Goal: Information Seeking & Learning: Learn about a topic

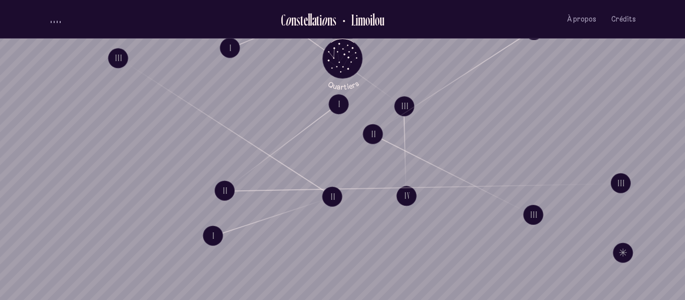
click at [54, 21] on span "volume audio" at bounding box center [54, 22] width 1 height 3
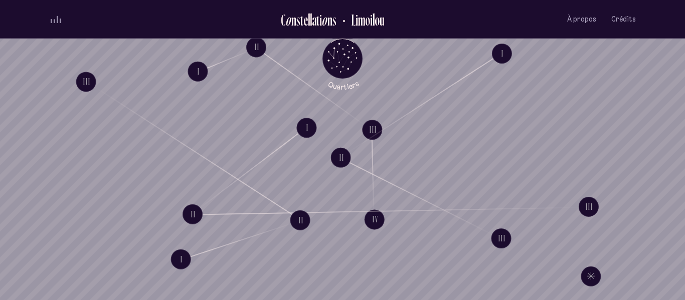
click at [376, 151] on div "II Explore La bicyclette II" at bounding box center [363, 189] width 65 height 85
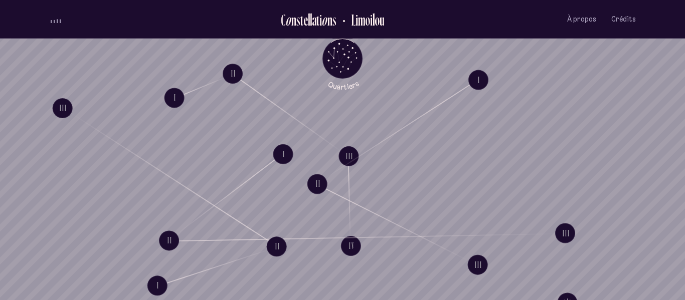
click at [54, 21] on span "volume audio" at bounding box center [54, 21] width 1 height 3
click at [618, 17] on span "Crédits" at bounding box center [623, 19] width 25 height 9
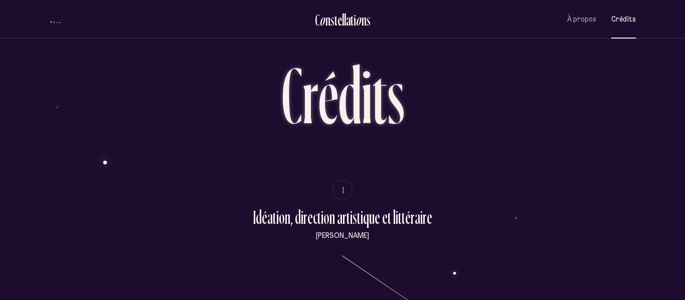
scroll to position [37, 0]
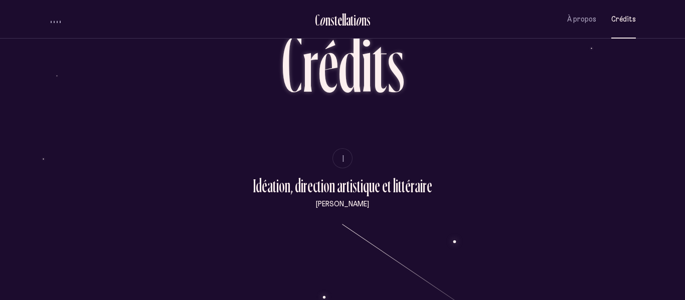
click at [598, 8] on div "À propos Crédits" at bounding box center [601, 20] width 69 height 24
click at [586, 17] on span "À propos" at bounding box center [581, 19] width 29 height 9
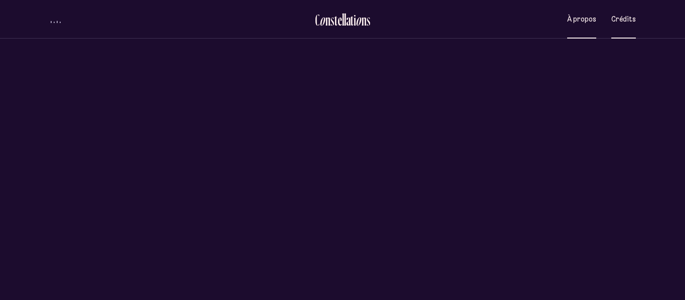
scroll to position [0, 0]
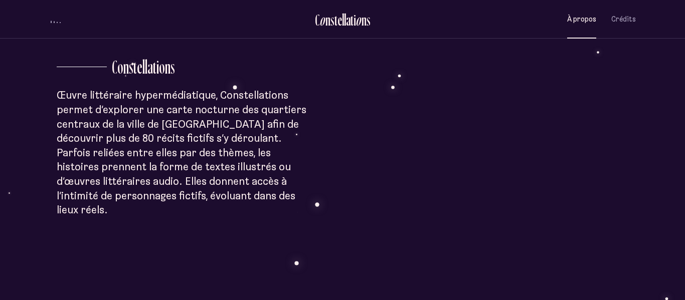
scroll to position [280, 0]
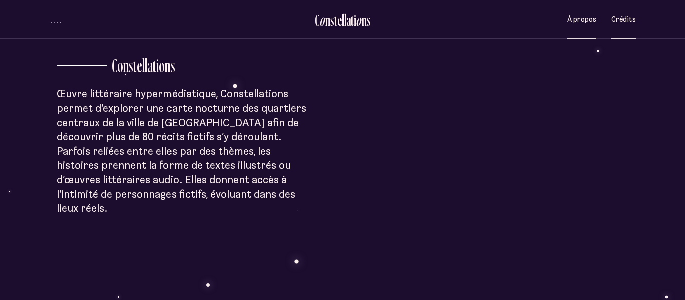
click at [623, 26] on button "Crédits" at bounding box center [623, 20] width 25 height 24
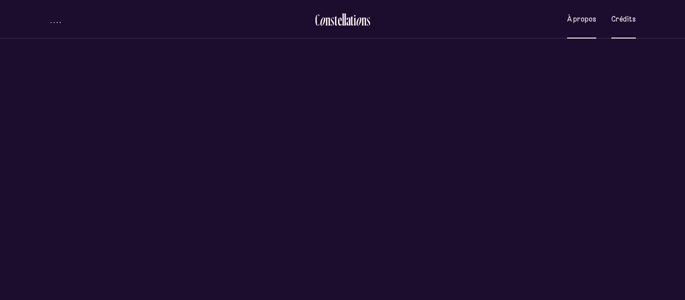
scroll to position [0, 0]
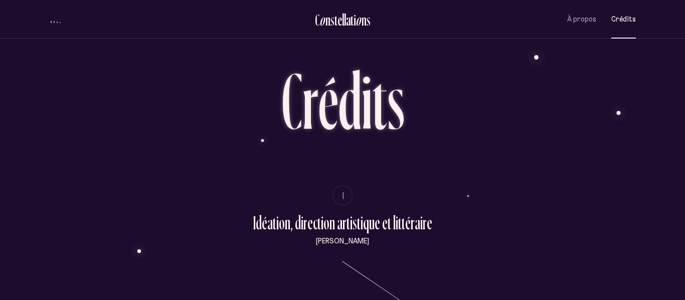
click at [568, 21] on div "À propos Crédits" at bounding box center [540, 20] width 191 height 24
click at [584, 21] on span "À propos" at bounding box center [581, 19] width 29 height 9
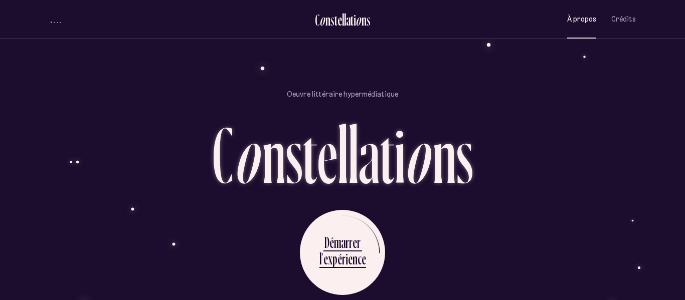
scroll to position [860, 0]
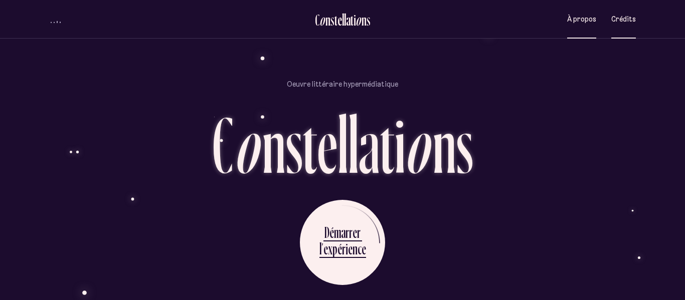
click at [624, 14] on button "Crédits" at bounding box center [623, 20] width 25 height 24
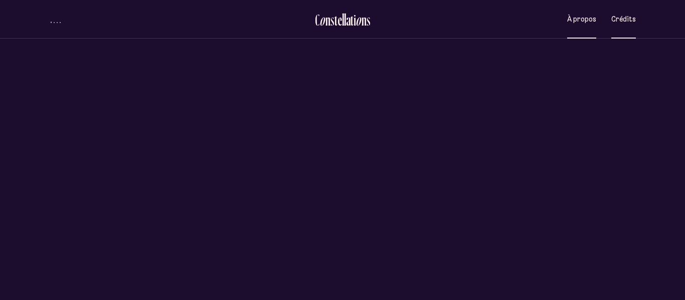
scroll to position [0, 0]
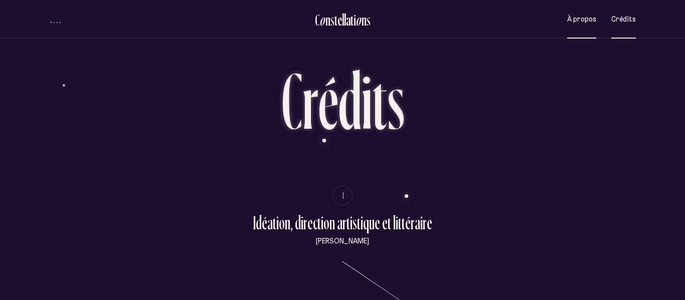
click at [580, 17] on span "À propos" at bounding box center [581, 19] width 29 height 9
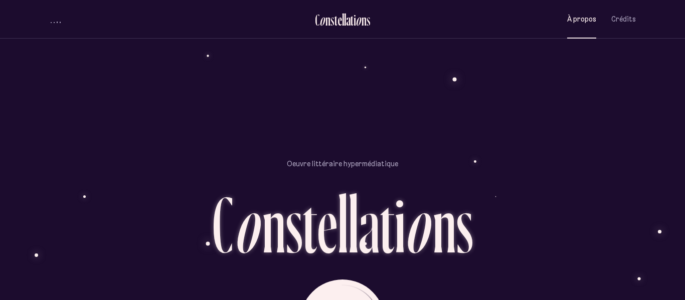
scroll to position [860, 0]
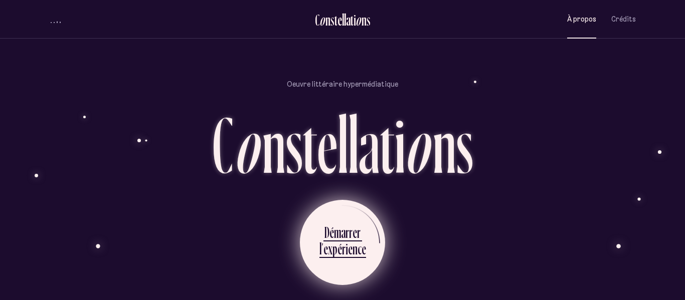
click at [320, 239] on div "l" at bounding box center [320, 249] width 2 height 20
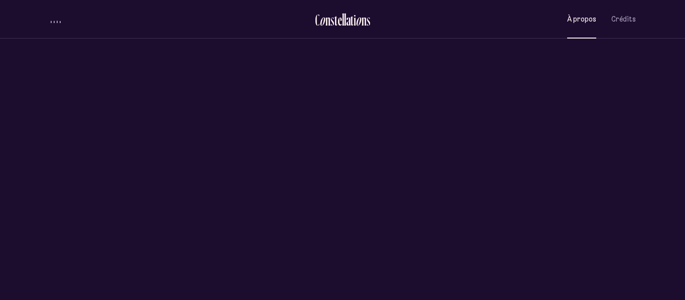
scroll to position [0, 0]
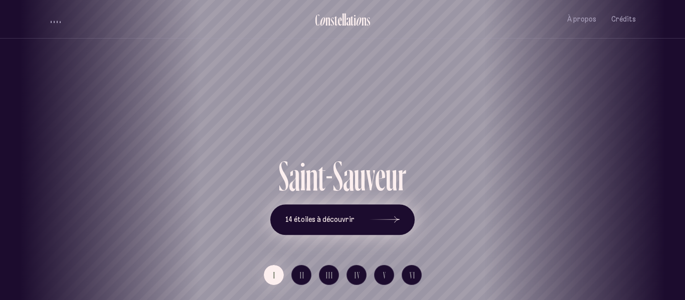
click at [407, 210] on button "14 étoiles à découvrir" at bounding box center [342, 220] width 144 height 31
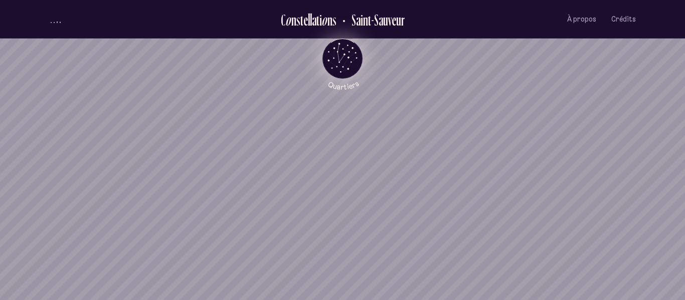
click at [336, 61] on icon "Quartiers" at bounding box center [342, 75] width 59 height 31
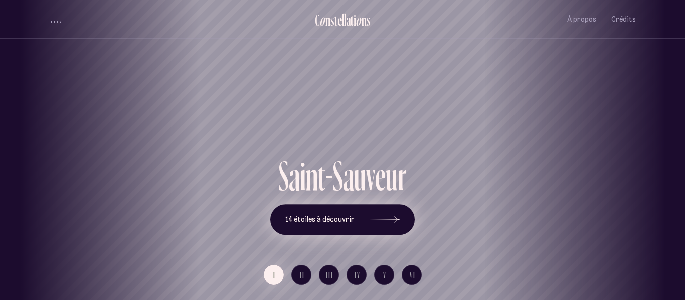
click at [348, 216] on span "14 étoiles à découvrir" at bounding box center [319, 220] width 69 height 9
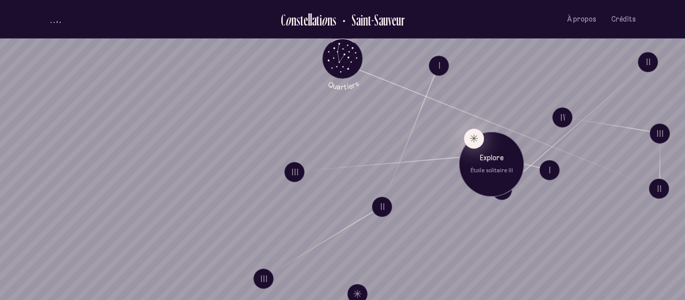
click at [474, 137] on button "Explore Étoile solitaire III" at bounding box center [474, 138] width 20 height 20
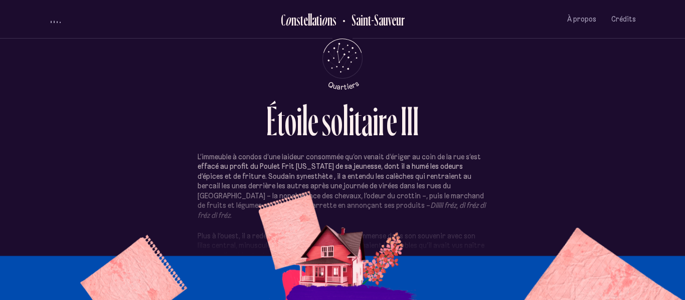
scroll to position [287, 0]
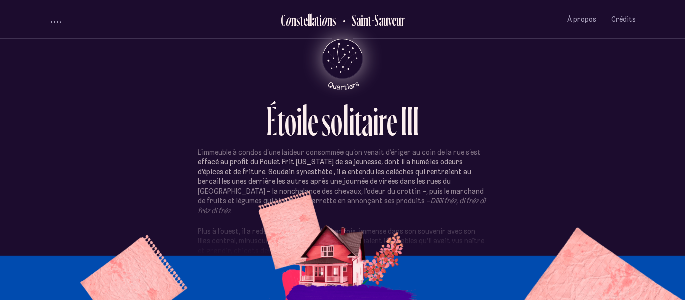
click at [356, 60] on icon "Quartiers" at bounding box center [342, 75] width 59 height 31
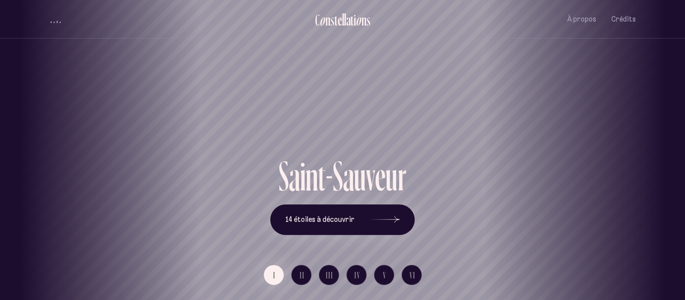
click at [315, 225] on div "[GEOGRAPHIC_DATA] [GEOGRAPHIC_DATA] [GEOGRAPHIC_DATA][PERSON_NAME][GEOGRAPHIC_D…" at bounding box center [342, 150] width 685 height 300
click at [383, 228] on icon at bounding box center [385, 220] width 30 height 75
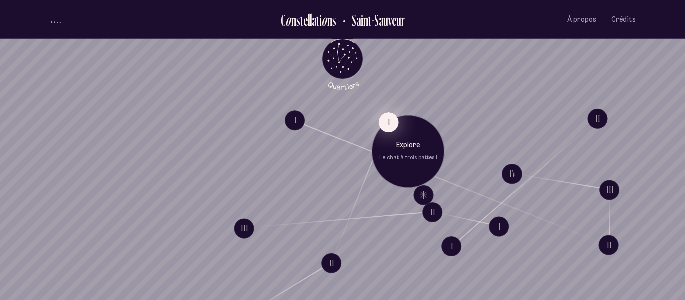
click at [392, 117] on button "I" at bounding box center [389, 122] width 20 height 20
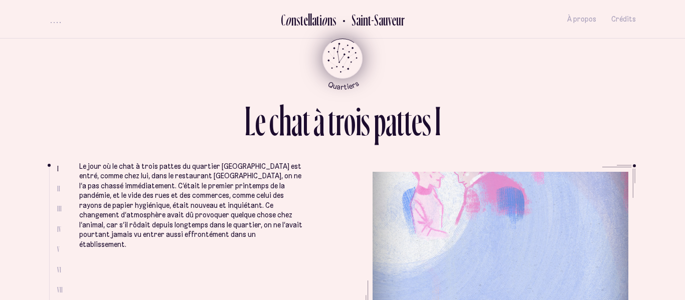
click at [338, 59] on icon "Retour au menu principal" at bounding box center [340, 52] width 7 height 19
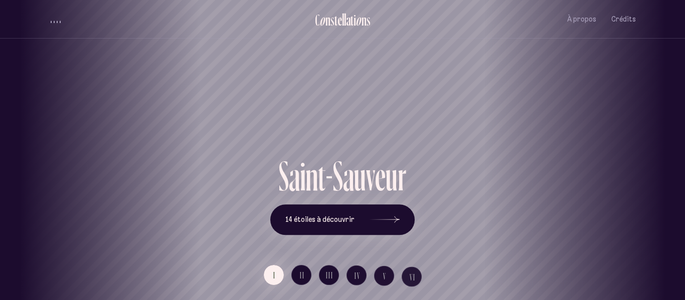
click at [335, 226] on div "[GEOGRAPHIC_DATA] [GEOGRAPHIC_DATA] [GEOGRAPHIC_DATA][PERSON_NAME][GEOGRAPHIC_D…" at bounding box center [342, 150] width 685 height 300
click at [386, 217] on icon at bounding box center [385, 220] width 30 height 75
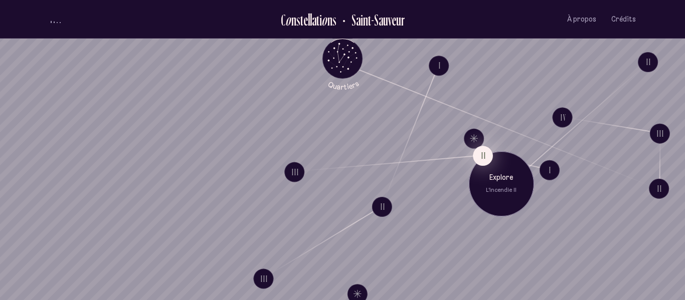
click at [480, 149] on button "II" at bounding box center [483, 156] width 20 height 20
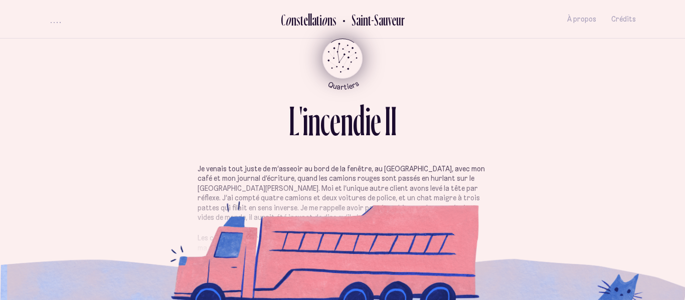
click at [331, 58] on icon "Retour au menu principal" at bounding box center [342, 58] width 30 height 30
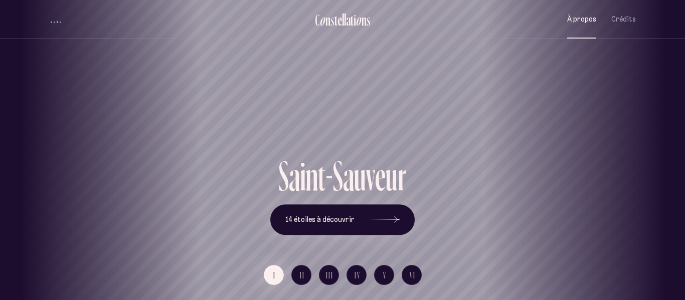
click at [589, 25] on button "À propos" at bounding box center [581, 20] width 29 height 24
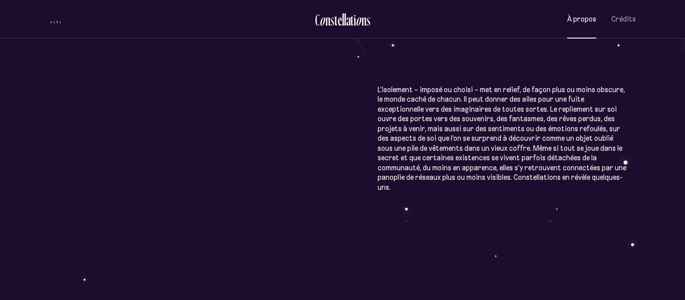
scroll to position [557, 0]
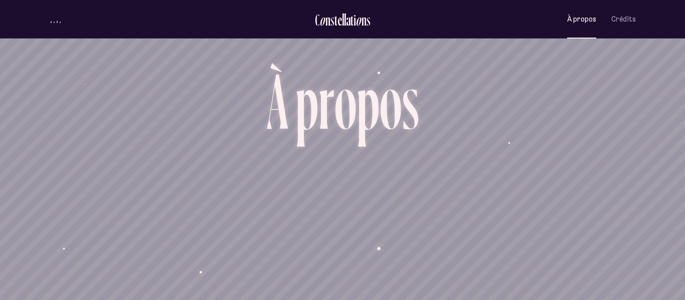
scroll to position [557, 0]
